Goal: Find specific page/section: Find specific page/section

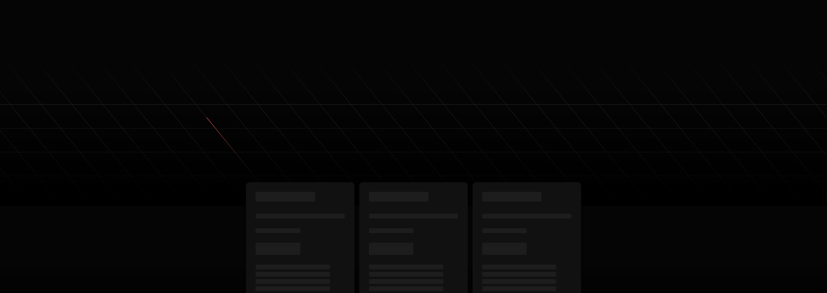
click at [549, 11] on link "Sign in" at bounding box center [553, 12] width 13 height 10
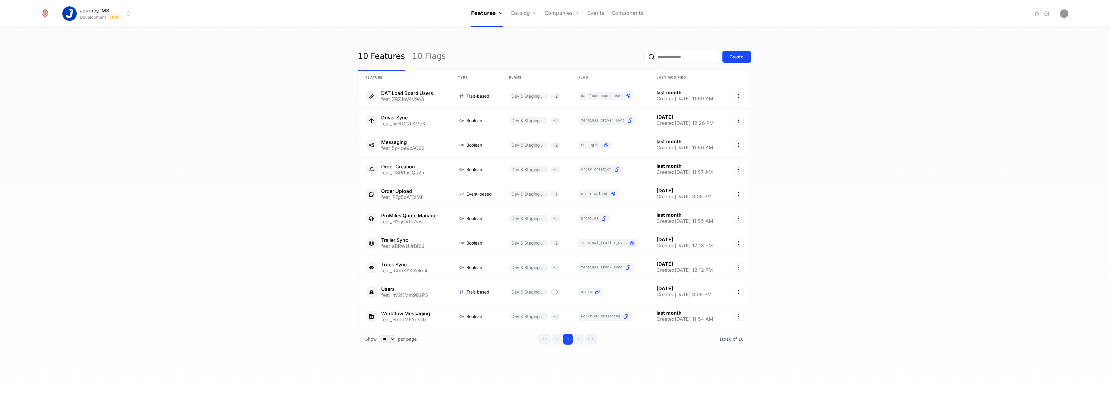
click at [98, 21] on div "JourneyTMS Development Dev Features Features Flags Catalog Plans Add Ons Credit…" at bounding box center [555, 13] width 1028 height 27
click at [95, 16] on html "JourneyTMS Development Dev Features Features Flags Catalog Plans Add Ons Credit…" at bounding box center [554, 198] width 1109 height 396
click at [91, 41] on div "Production" at bounding box center [82, 43] width 26 height 5
click at [562, 34] on link "Companies" at bounding box center [565, 33] width 28 height 7
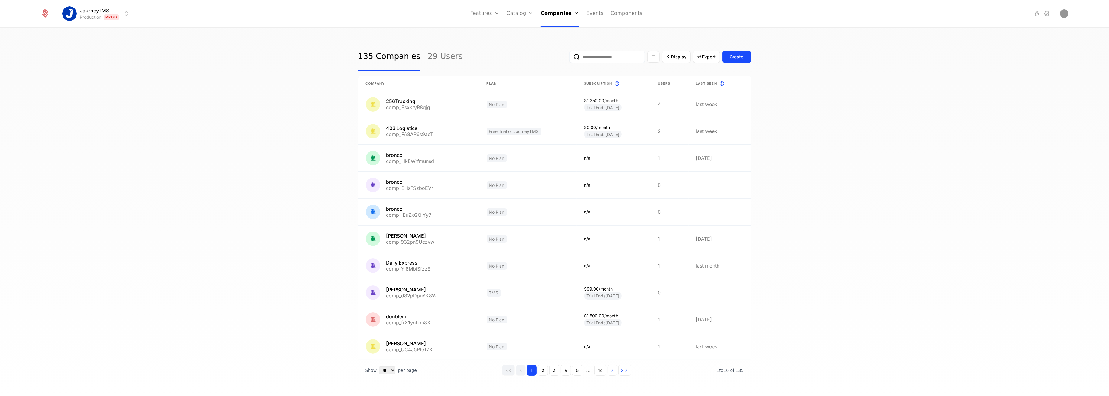
click at [596, 56] on input "email" at bounding box center [608, 57] width 76 height 12
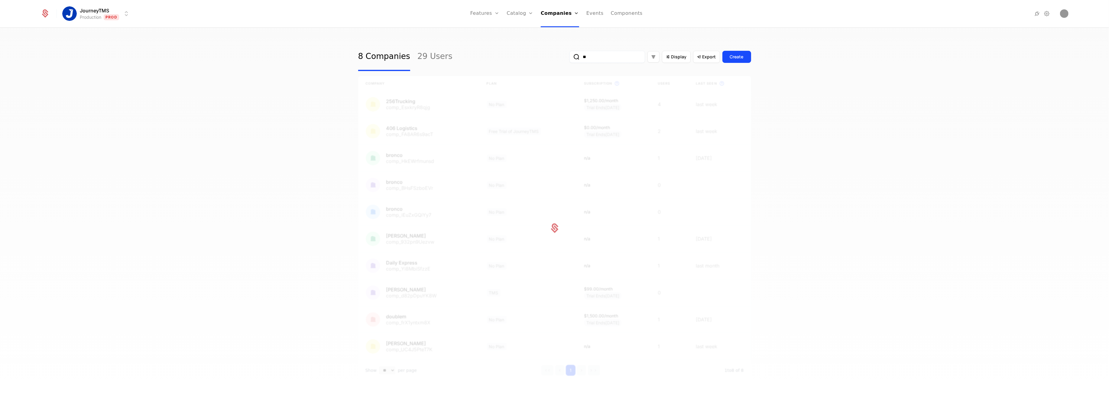
type input "*"
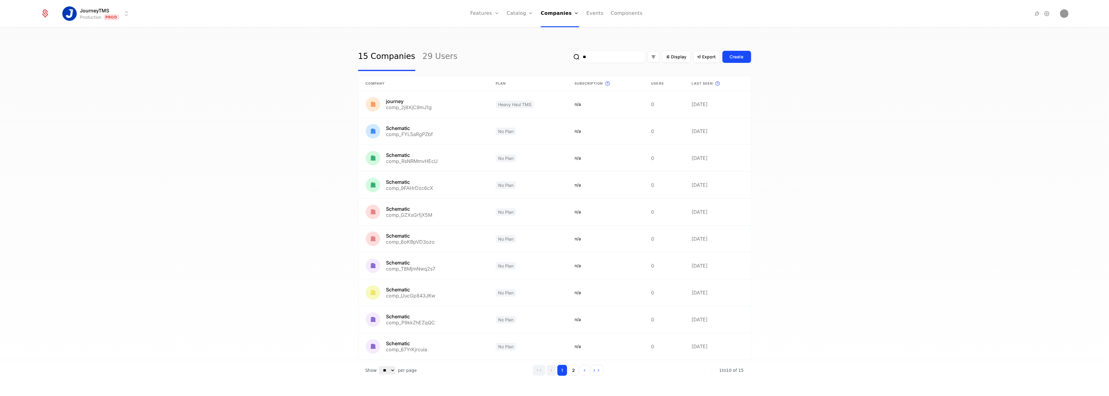
type input "*"
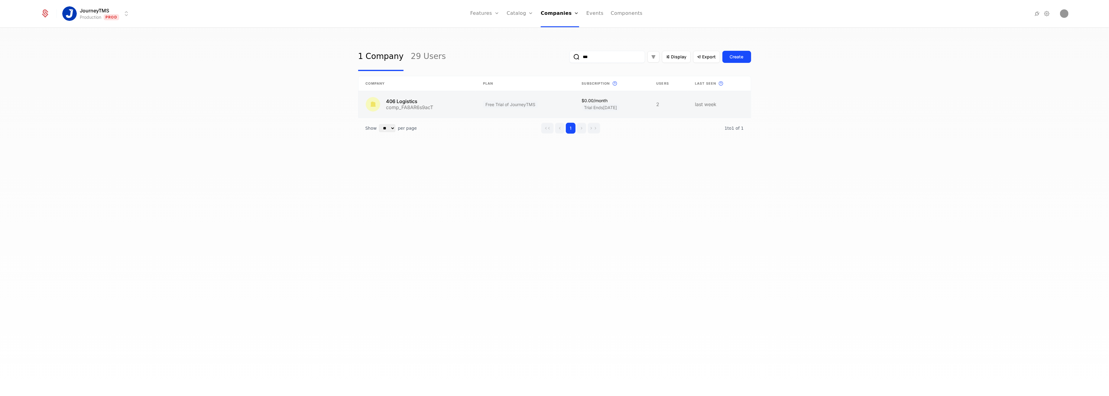
type input "***"
click at [428, 110] on link at bounding box center [417, 104] width 117 height 27
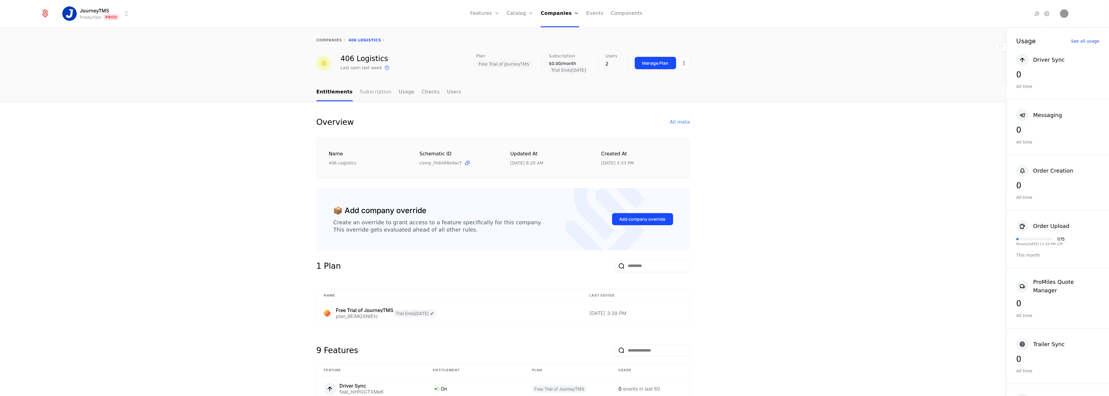
click at [371, 90] on link "Subscription" at bounding box center [375, 92] width 31 height 18
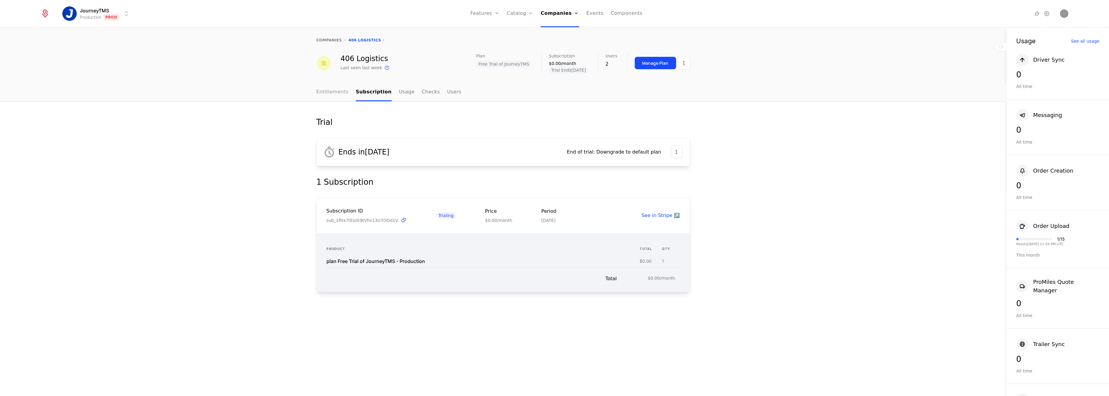
click at [325, 95] on link "Entitlements" at bounding box center [333, 92] width 32 height 18
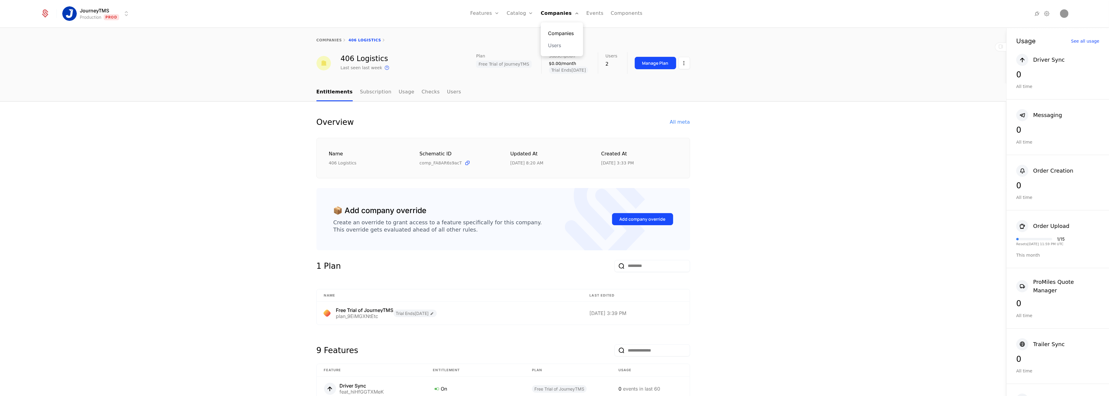
click at [557, 30] on link "Companies" at bounding box center [562, 33] width 28 height 7
